Goal: Task Accomplishment & Management: Manage account settings

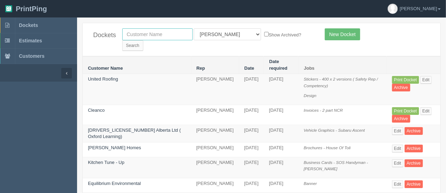
click at [155, 34] on input "text" at bounding box center [157, 34] width 70 height 12
drag, startPoint x: 162, startPoint y: 38, endPoint x: 117, endPoint y: 33, distance: 45.1
click at [117, 33] on div "pres folders All Users [PERSON_NAME] Test 1 [PERSON_NAME] [PERSON_NAME] [PERSON…" at bounding box center [218, 39] width 202 height 22
click at [156, 34] on input "un" at bounding box center [157, 34] width 70 height 12
type input "united roofing"
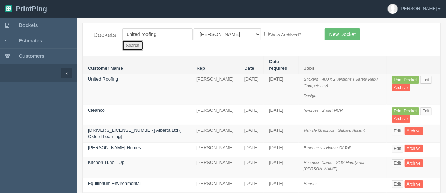
click at [143, 40] on input "Search" at bounding box center [132, 45] width 21 height 10
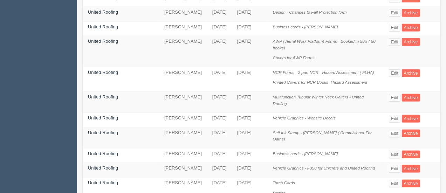
scroll to position [395, 0]
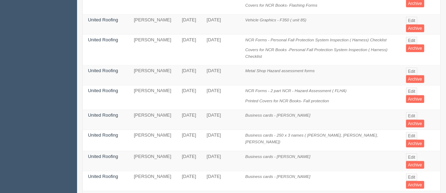
scroll to position [452, 0]
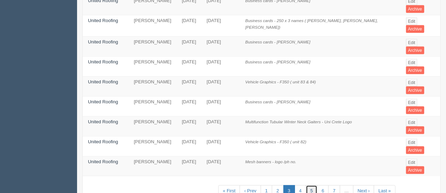
click at [310, 185] on link "5" at bounding box center [312, 191] width 12 height 12
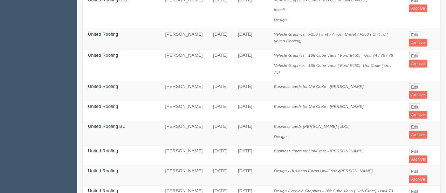
scroll to position [506, 0]
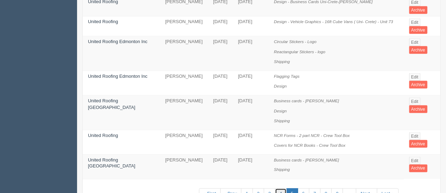
click at [279, 188] on link "4" at bounding box center [281, 194] width 12 height 12
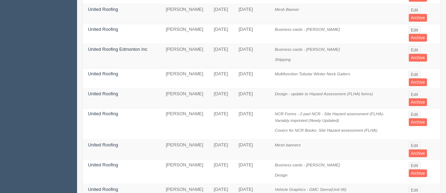
scroll to position [461, 0]
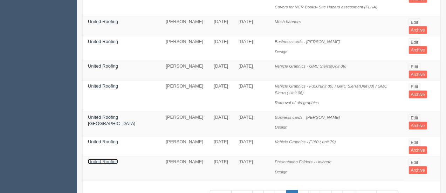
click at [108, 159] on link "United Roofing" at bounding box center [103, 161] width 30 height 5
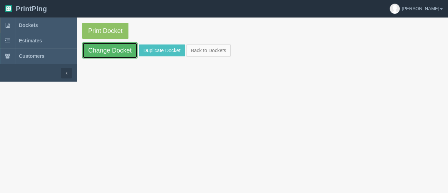
click at [124, 55] on link "Change Docket" at bounding box center [109, 50] width 55 height 16
